Goal: Task Accomplishment & Management: Use online tool/utility

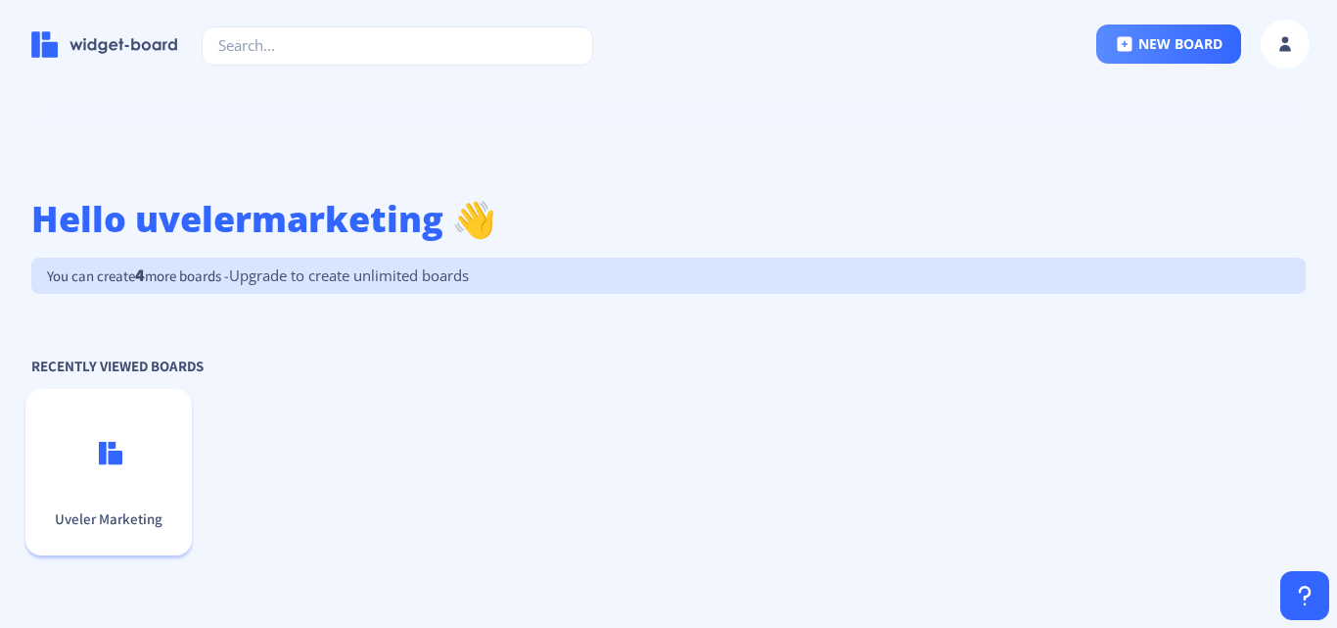
click at [112, 515] on p "Uveler Marketing" at bounding box center [108, 518] width 151 height 19
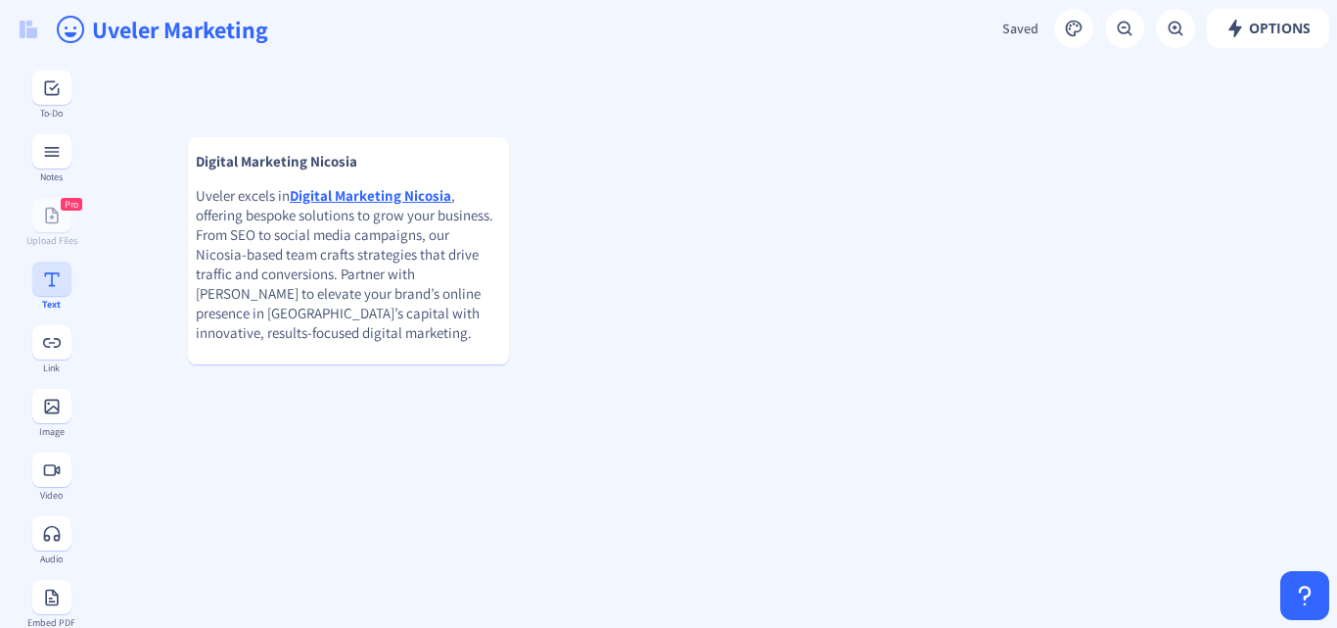
click at [46, 285] on icon at bounding box center [51, 279] width 15 height 14
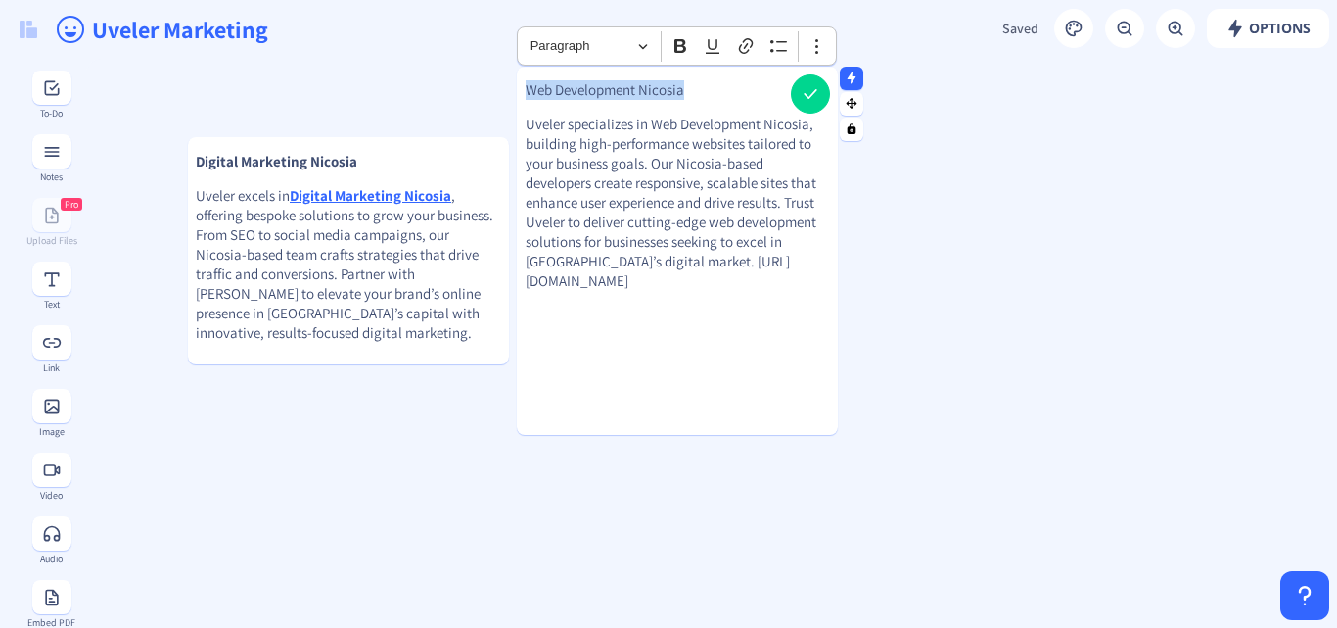
drag, startPoint x: 695, startPoint y: 96, endPoint x: 522, endPoint y: 95, distance: 173.3
click at [522, 95] on gridster-item "Web Development [PERSON_NAME] specializes in Web Development Nicosia, building …" at bounding box center [677, 251] width 321 height 368
drag, startPoint x: 527, startPoint y: 280, endPoint x: 767, endPoint y: 313, distance: 242.2
click at [767, 304] on div "Web Development [PERSON_NAME] specializes in Web Development Nicosia, building …" at bounding box center [677, 185] width 321 height 237
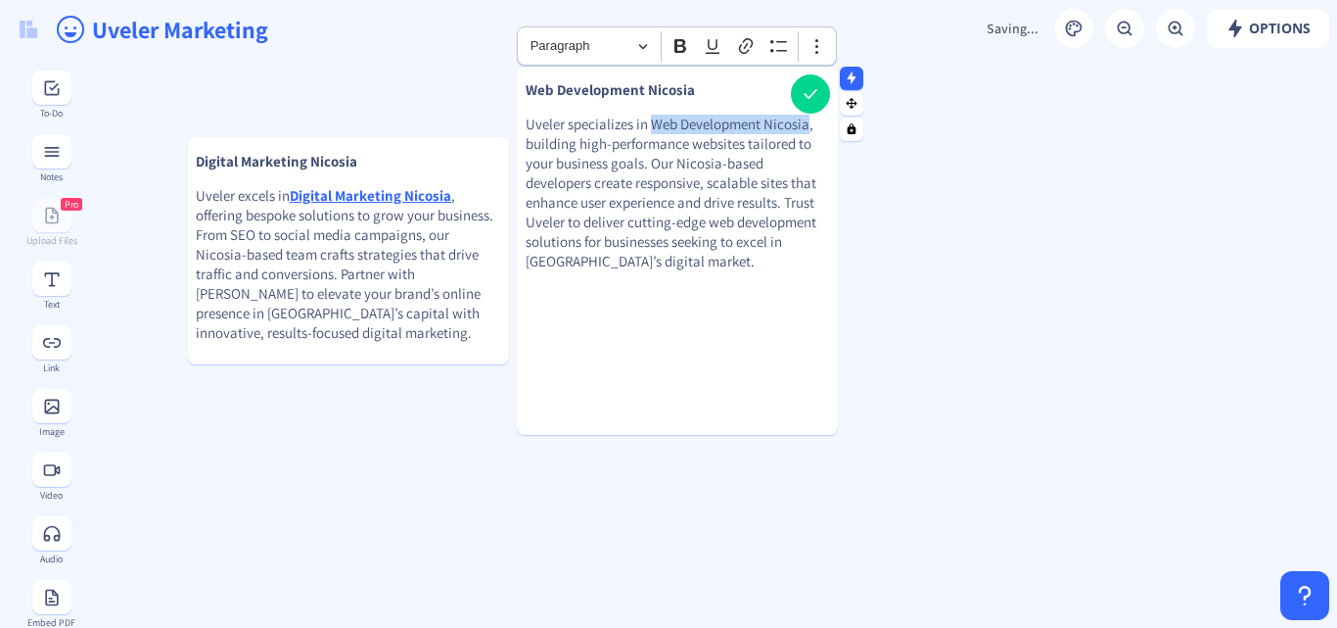
drag, startPoint x: 652, startPoint y: 118, endPoint x: 810, endPoint y: 124, distance: 157.7
click at [810, 124] on p "Uveler specializes in Web Development Nicosia, building high-performance websit…" at bounding box center [678, 193] width 304 height 157
click at [741, 43] on icon "Editor toolbar" at bounding box center [746, 46] width 20 height 20
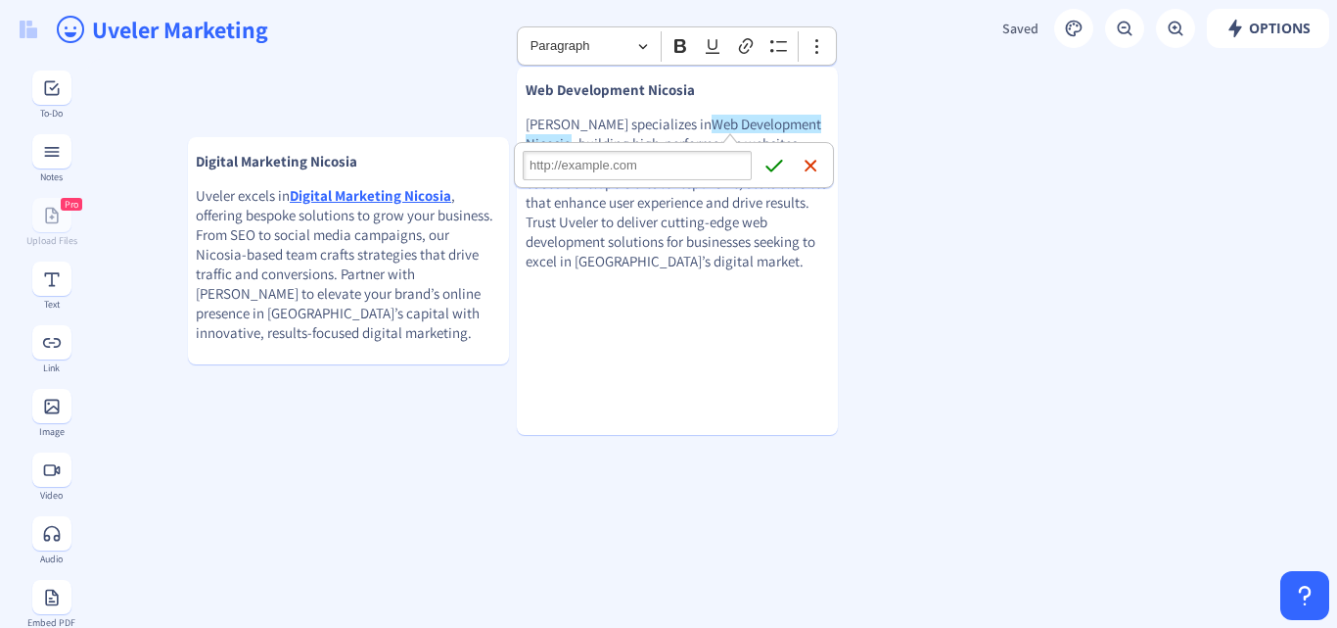
type input "[URL][DOMAIN_NAME]"
click at [772, 165] on icon "submit" at bounding box center [775, 166] width 20 height 20
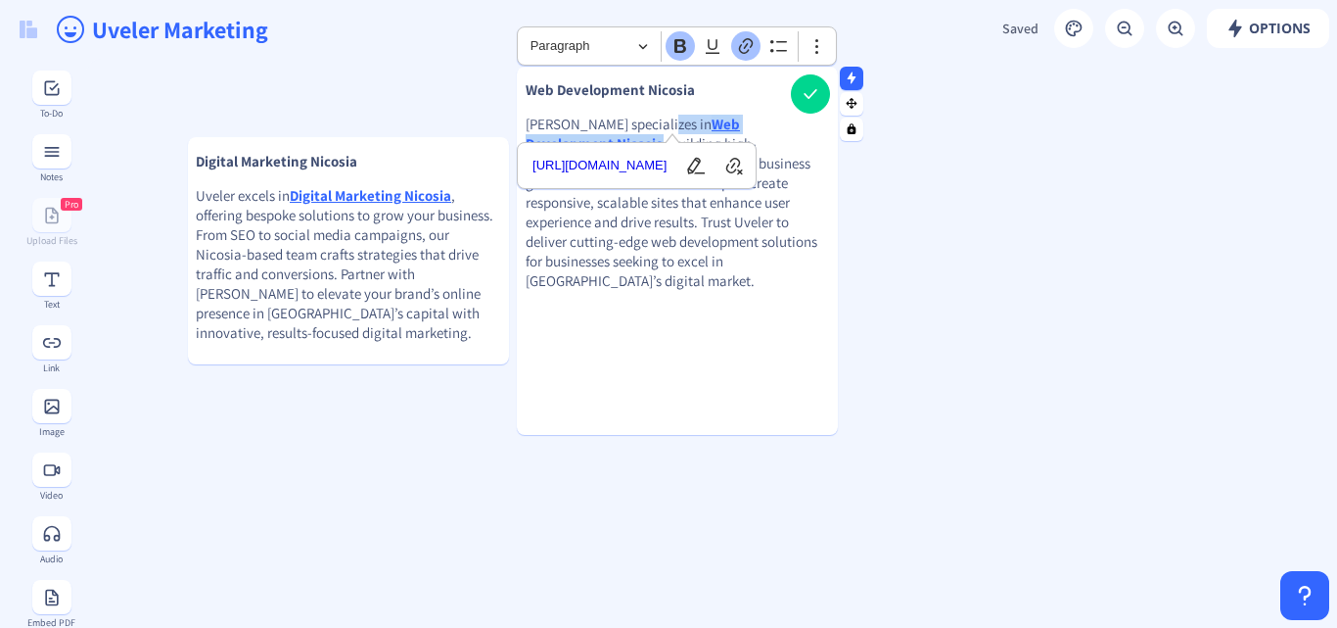
click at [742, 406] on div "Web Development [PERSON_NAME] specializes in Web Development Nicosia , building…" at bounding box center [677, 236] width 321 height 368
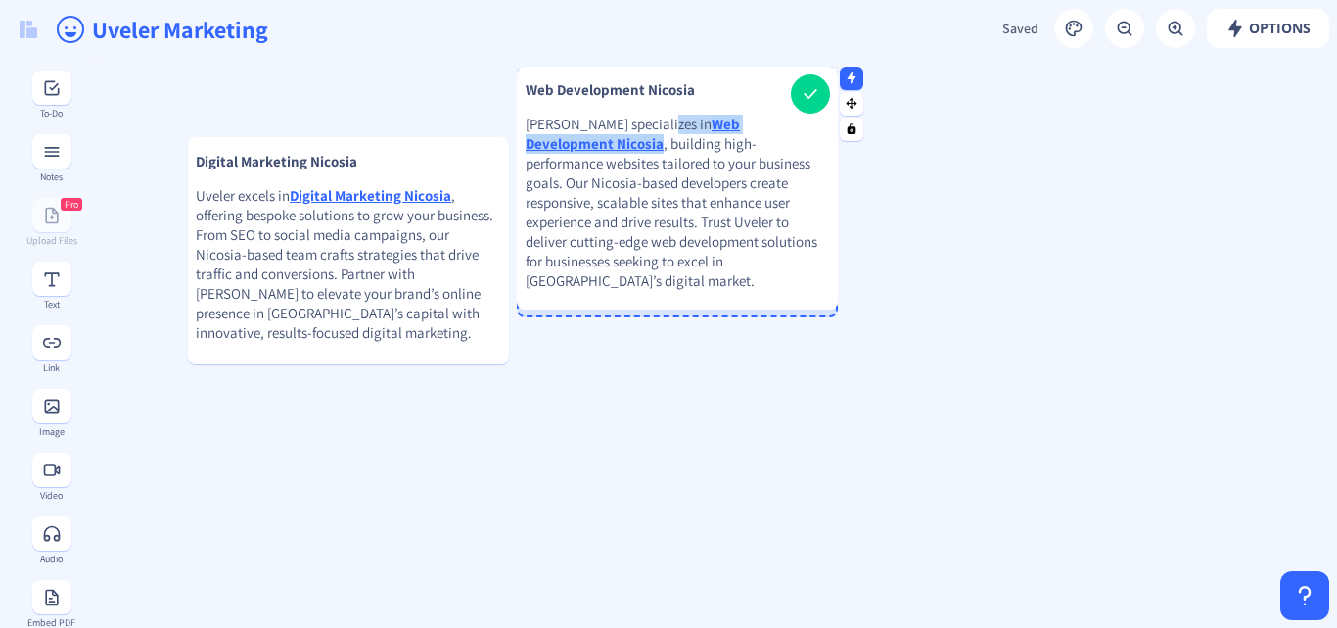
drag, startPoint x: 742, startPoint y: 431, endPoint x: 804, endPoint y: 305, distance: 139.7
click at [804, 305] on div at bounding box center [677, 306] width 321 height 5
click at [807, 98] on button at bounding box center [810, 93] width 39 height 39
